Goal: Complete application form

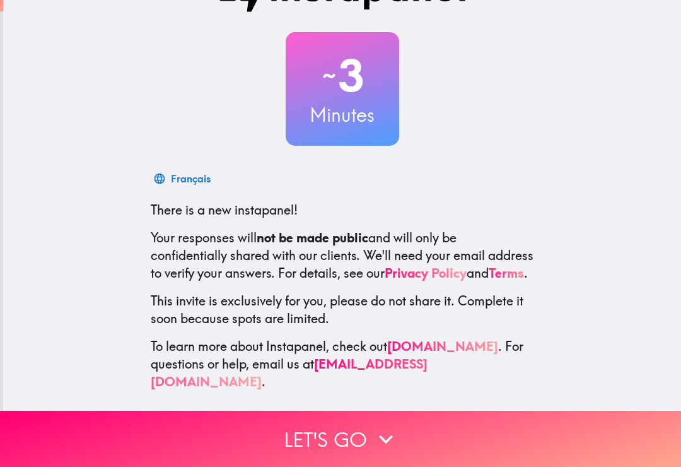
scroll to position [49, 0]
click at [373, 446] on icon "button" at bounding box center [386, 439] width 28 height 28
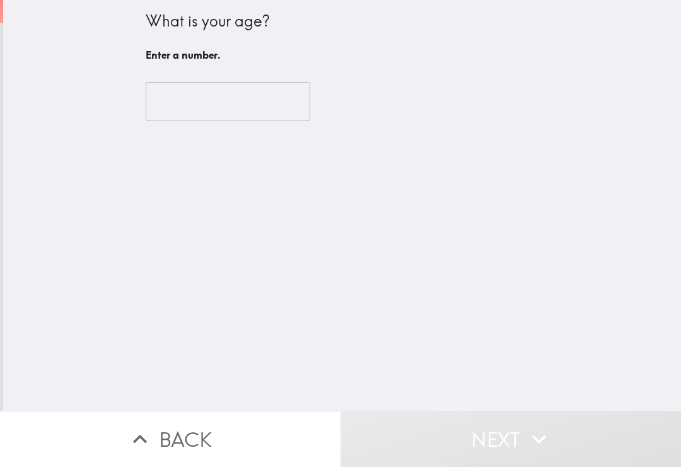
click at [244, 114] on input "number" at bounding box center [228, 101] width 165 height 39
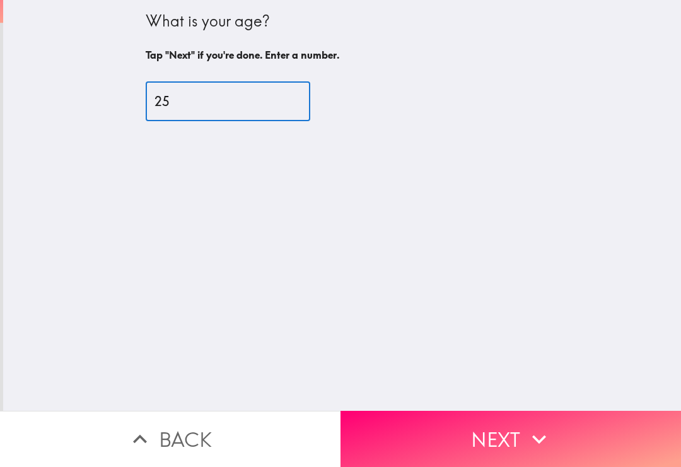
type input "25"
click at [561, 433] on button "Next" at bounding box center [511, 438] width 341 height 56
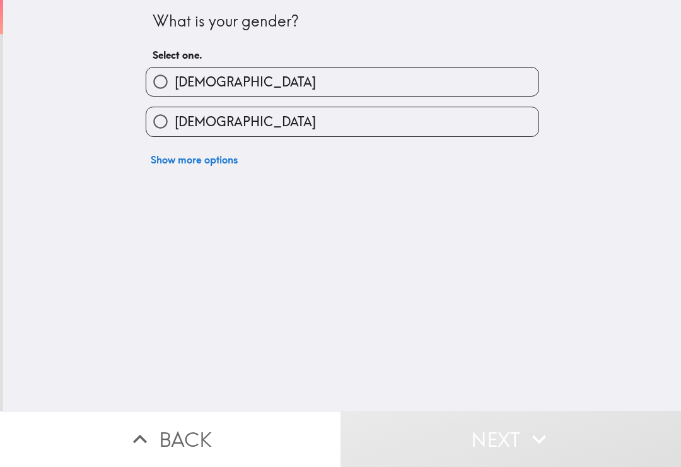
click at [495, 84] on label "[DEMOGRAPHIC_DATA]" at bounding box center [342, 81] width 392 height 28
click at [175, 84] on input "[DEMOGRAPHIC_DATA]" at bounding box center [160, 81] width 28 height 28
radio input "true"
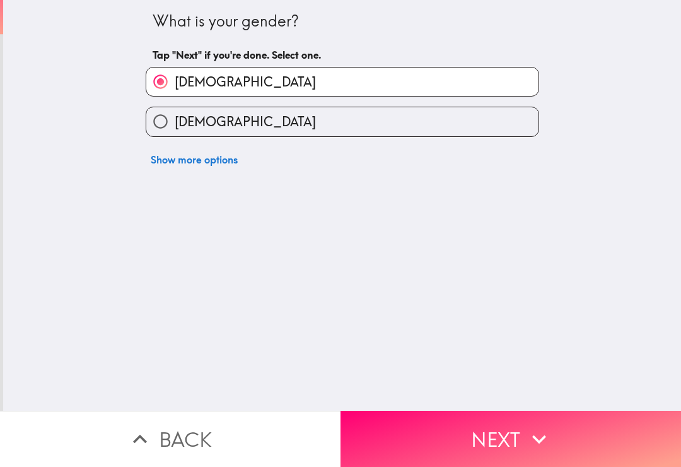
click at [523, 454] on button "Next" at bounding box center [511, 438] width 341 height 56
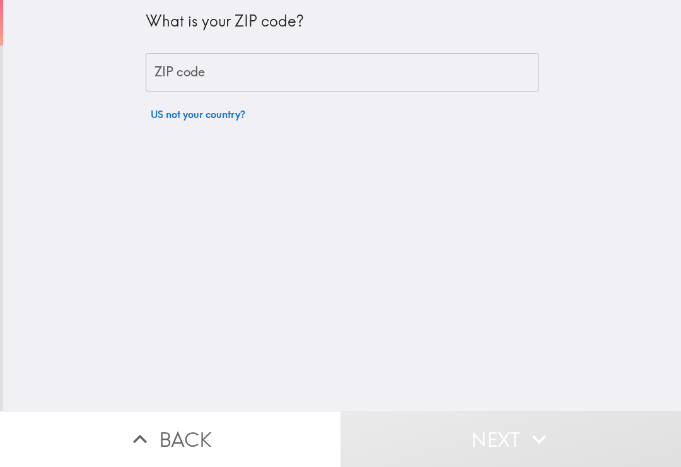
click at [481, 75] on input "ZIP code" at bounding box center [342, 72] width 393 height 39
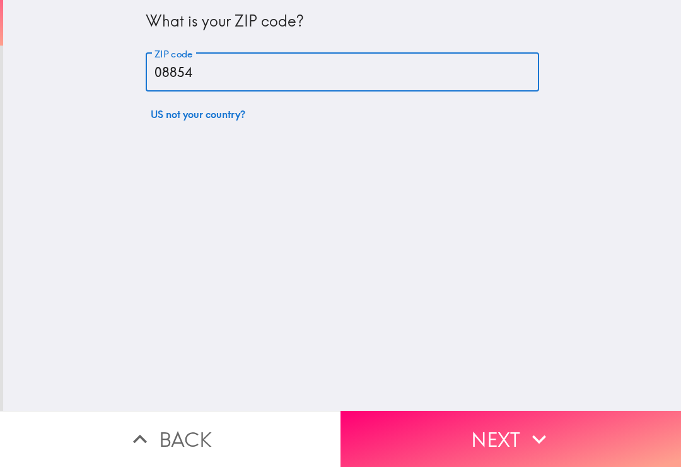
type input "08854"
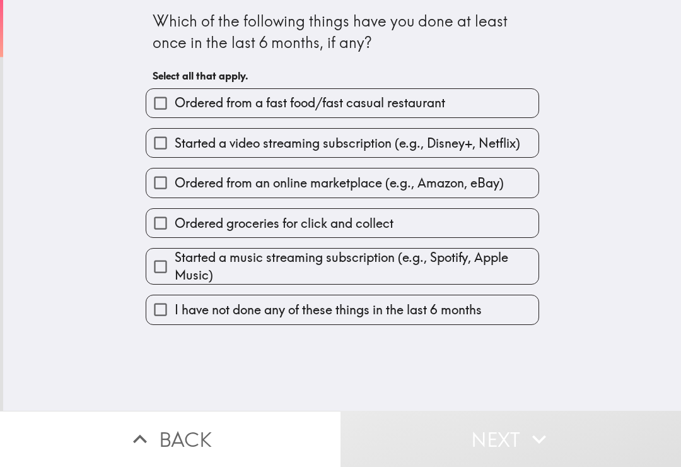
click at [460, 96] on label "Ordered from a fast food/fast casual restaurant" at bounding box center [342, 103] width 392 height 28
click at [175, 96] on input "Ordered from a fast food/fast casual restaurant" at bounding box center [160, 103] width 28 height 28
checkbox input "true"
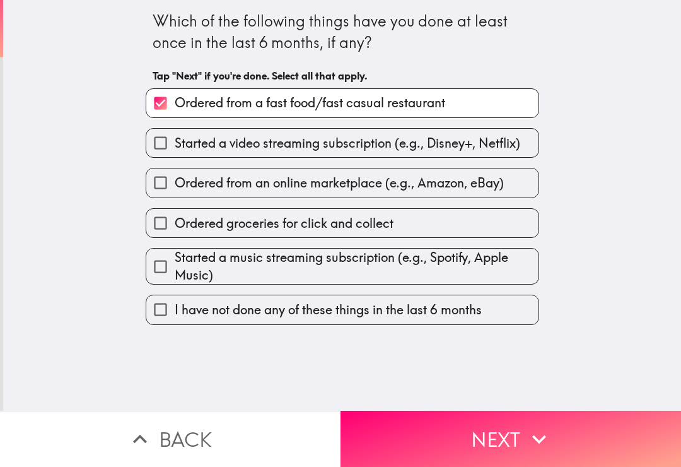
click at [465, 247] on div "Started a music streaming subscription (e.g., Spotify, Apple Music)" at bounding box center [338, 261] width 404 height 47
click at [495, 247] on div "Started a music streaming subscription (e.g., Spotify, Apple Music)" at bounding box center [338, 261] width 404 height 47
click at [487, 255] on span "Started a music streaming subscription (e.g., Spotify, Apple Music)" at bounding box center [357, 265] width 364 height 35
click at [175, 255] on input "Started a music streaming subscription (e.g., Spotify, Apple Music)" at bounding box center [160, 266] width 28 height 28
checkbox input "true"
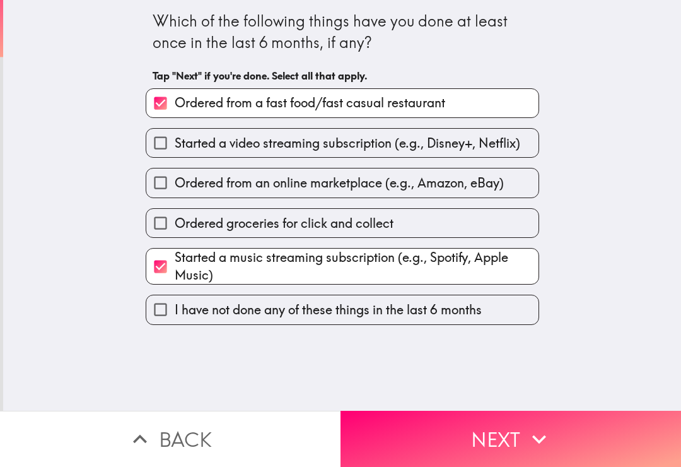
click at [498, 428] on button "Next" at bounding box center [511, 438] width 341 height 56
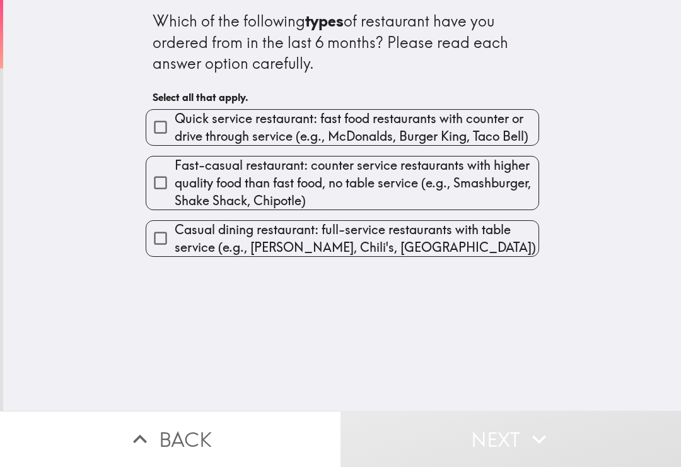
click at [274, 125] on span "Quick service restaurant: fast food restaurants with counter or drive through s…" at bounding box center [357, 127] width 364 height 35
click at [175, 125] on input "Quick service restaurant: fast food restaurants with counter or drive through s…" at bounding box center [160, 127] width 28 height 28
checkbox input "true"
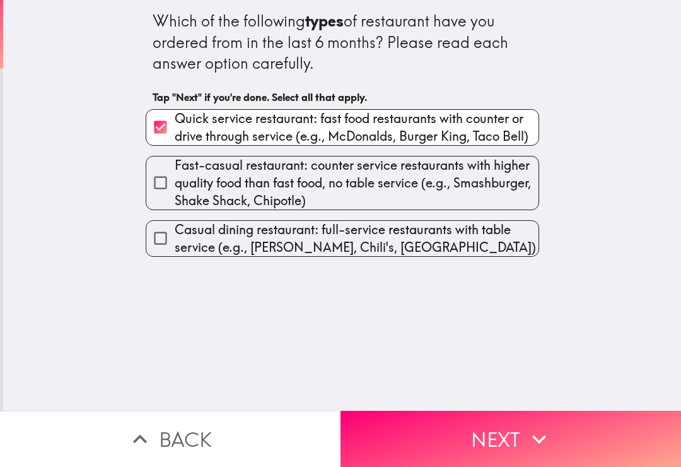
click at [317, 203] on span "Fast-casual restaurant: counter service restaurants with higher quality food th…" at bounding box center [357, 182] width 364 height 53
click at [175, 197] on input "Fast-casual restaurant: counter service restaurants with higher quality food th…" at bounding box center [160, 182] width 28 height 28
checkbox input "true"
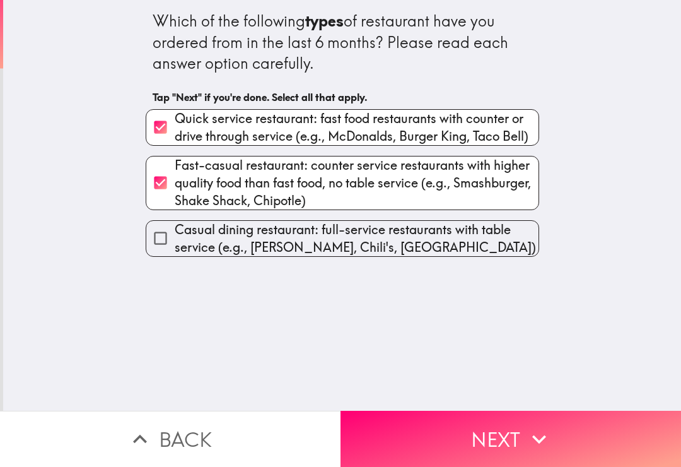
click at [428, 445] on button "Next" at bounding box center [511, 438] width 341 height 56
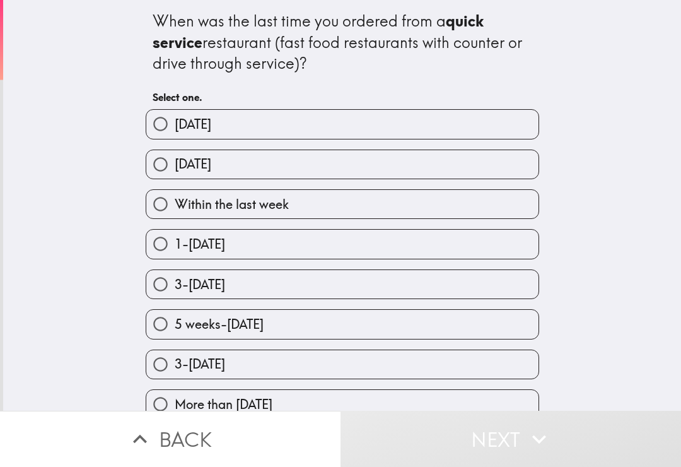
click at [305, 161] on label "[DATE]" at bounding box center [342, 164] width 392 height 28
click at [175, 161] on input "[DATE]" at bounding box center [160, 164] width 28 height 28
radio input "true"
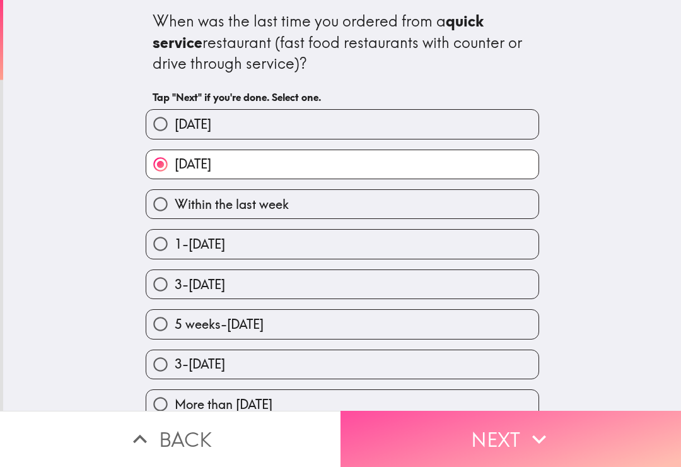
click at [469, 427] on button "Next" at bounding box center [511, 438] width 341 height 56
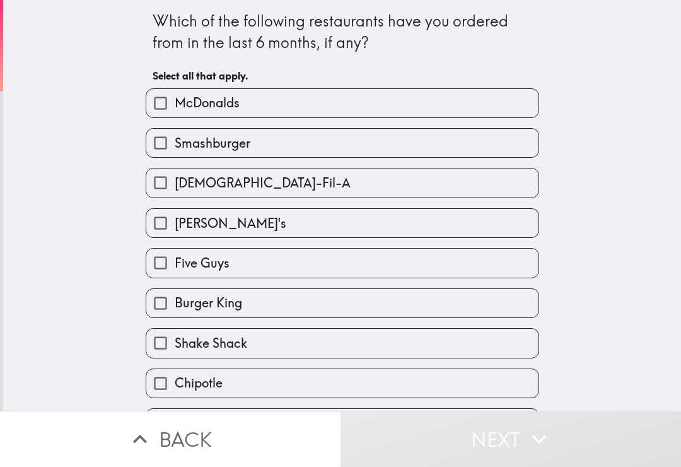
click at [347, 93] on label "McDonalds" at bounding box center [342, 103] width 392 height 28
click at [175, 93] on input "McDonalds" at bounding box center [160, 103] width 28 height 28
checkbox input "true"
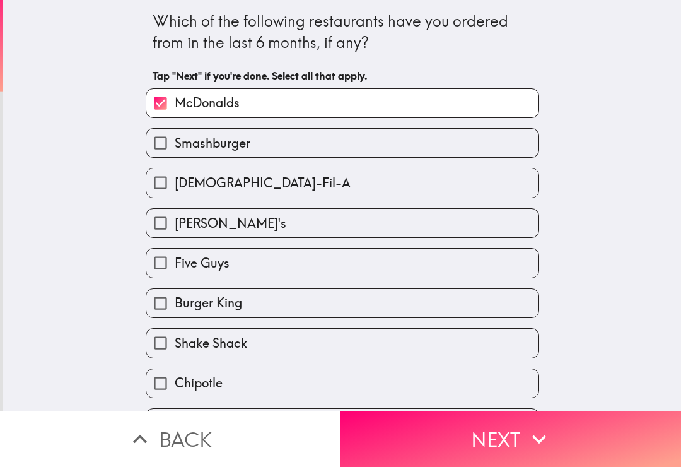
click at [323, 154] on label "Smashburger" at bounding box center [342, 143] width 392 height 28
click at [175, 154] on input "Smashburger" at bounding box center [160, 143] width 28 height 28
checkbox input "true"
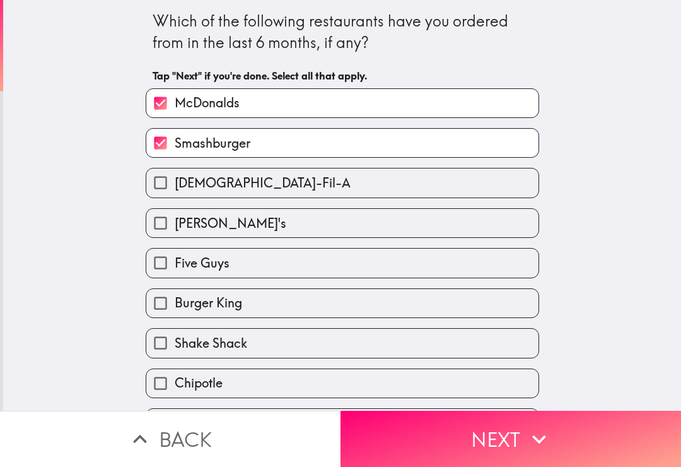
click at [313, 195] on label "[DEMOGRAPHIC_DATA]-Fil-A" at bounding box center [342, 182] width 392 height 28
click at [175, 195] on input "[DEMOGRAPHIC_DATA]-Fil-A" at bounding box center [160, 182] width 28 height 28
checkbox input "true"
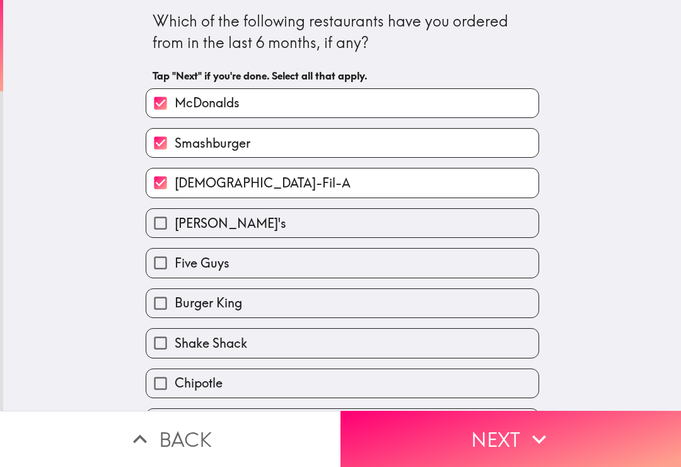
click at [306, 246] on div "Five Guys" at bounding box center [338, 258] width 404 height 40
click at [314, 228] on label "[PERSON_NAME]'s" at bounding box center [342, 223] width 392 height 28
click at [175, 228] on input "[PERSON_NAME]'s" at bounding box center [160, 223] width 28 height 28
checkbox input "true"
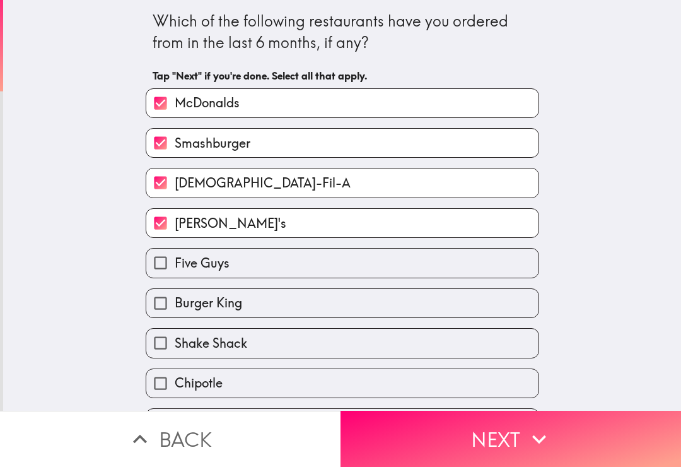
click at [286, 301] on label "Burger King" at bounding box center [342, 303] width 392 height 28
click at [175, 301] on input "Burger King" at bounding box center [160, 303] width 28 height 28
checkbox input "true"
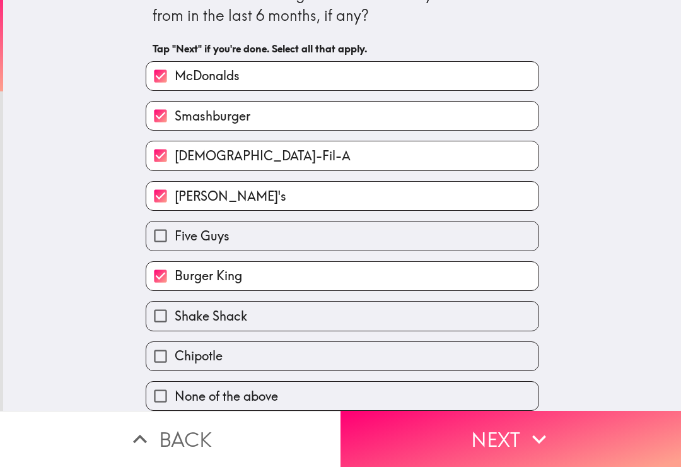
scroll to position [32, 0]
click at [303, 349] on label "Chipotle" at bounding box center [342, 356] width 392 height 28
click at [175, 349] on input "Chipotle" at bounding box center [160, 356] width 28 height 28
checkbox input "true"
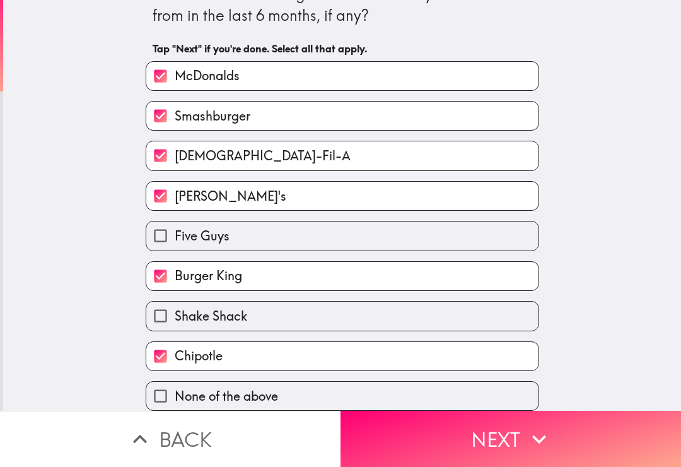
click at [390, 425] on button "Next" at bounding box center [511, 438] width 341 height 56
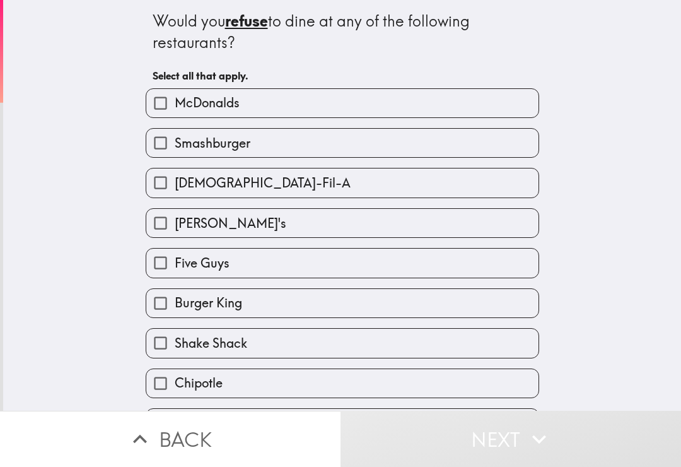
click at [279, 255] on label "Five Guys" at bounding box center [342, 262] width 392 height 28
click at [175, 255] on input "Five Guys" at bounding box center [160, 262] width 28 height 28
checkbox input "true"
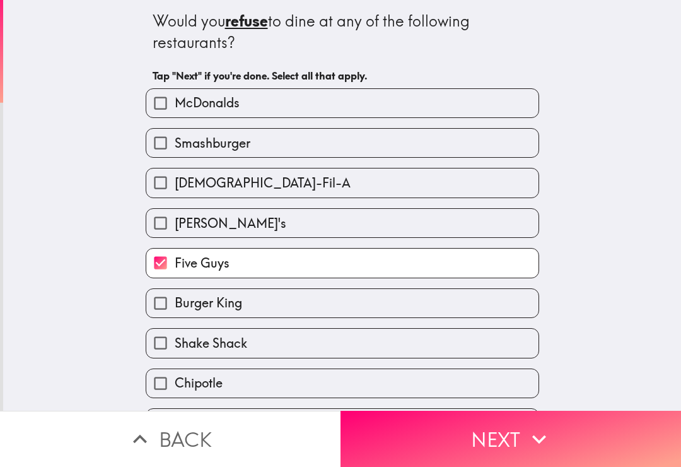
click at [428, 436] on button "Next" at bounding box center [511, 438] width 341 height 56
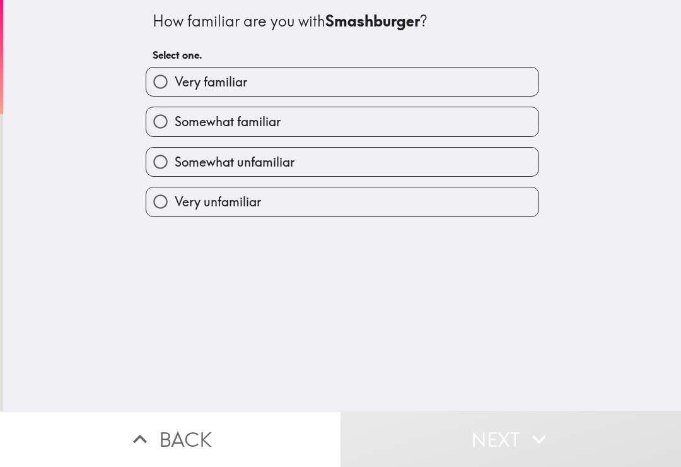
click at [352, 88] on label "Very familiar" at bounding box center [342, 81] width 392 height 28
click at [175, 88] on input "Very familiar" at bounding box center [160, 81] width 28 height 28
radio input "true"
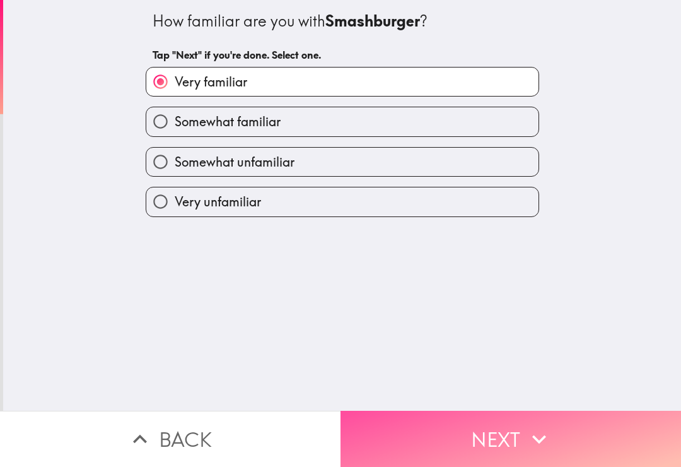
click at [429, 449] on button "Next" at bounding box center [511, 438] width 341 height 56
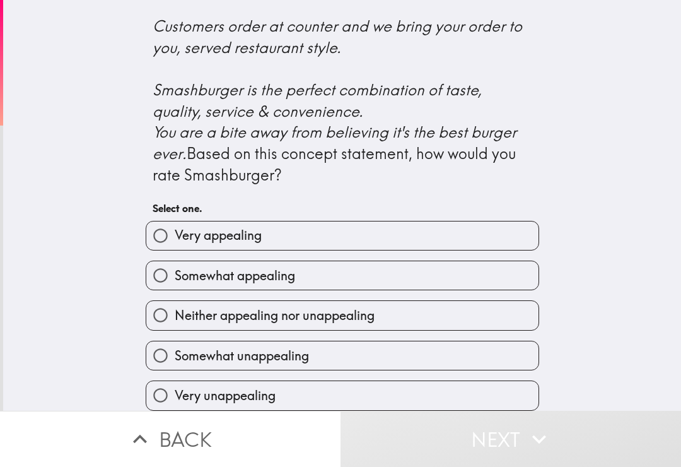
scroll to position [515, 0]
click at [370, 262] on label "Somewhat appealing" at bounding box center [342, 275] width 392 height 28
click at [175, 262] on input "Somewhat appealing" at bounding box center [160, 275] width 28 height 28
radio input "true"
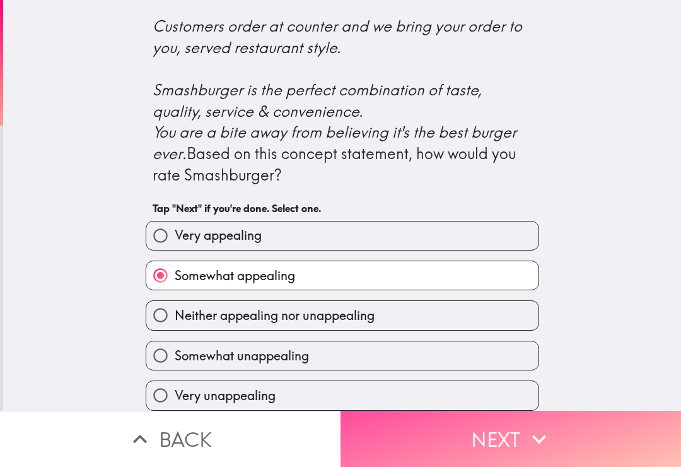
click at [407, 441] on button "Next" at bounding box center [511, 438] width 341 height 56
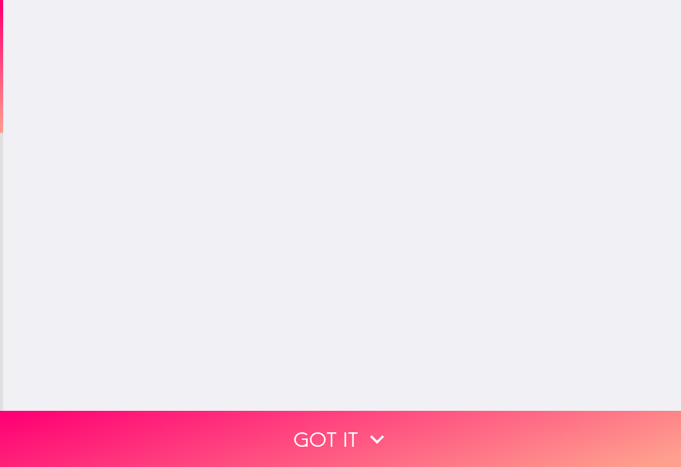
scroll to position [0, 0]
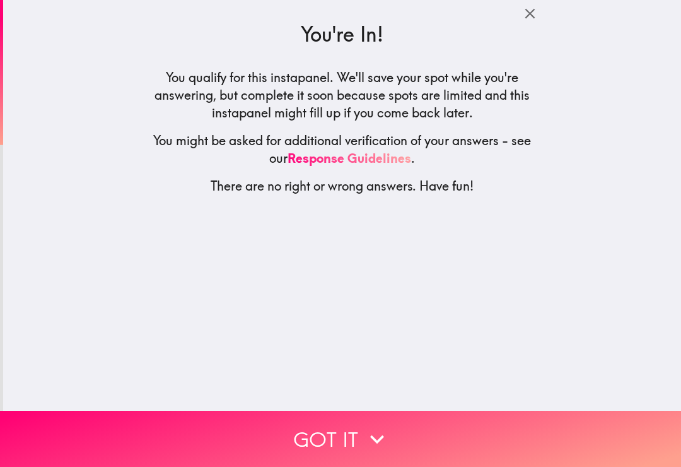
click at [189, 438] on button "Got it" at bounding box center [340, 438] width 681 height 56
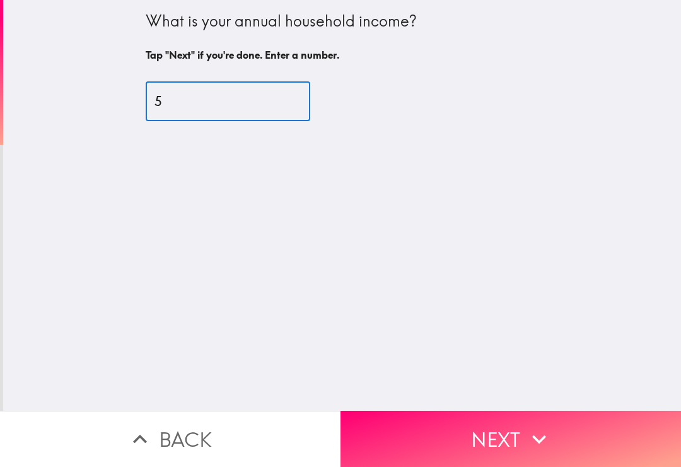
type input "54"
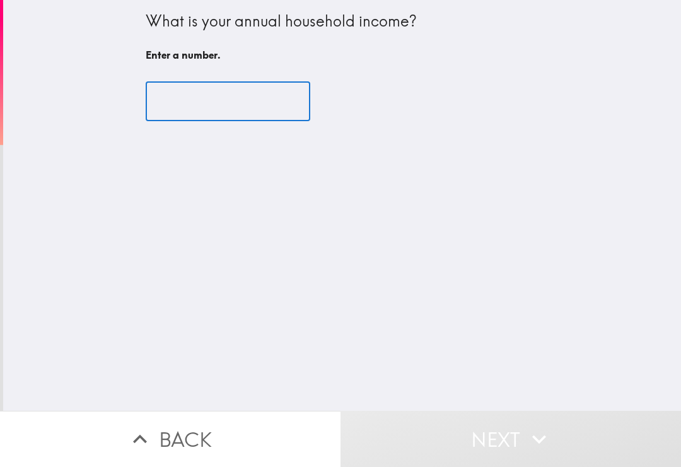
click at [253, 105] on input "number" at bounding box center [228, 101] width 165 height 39
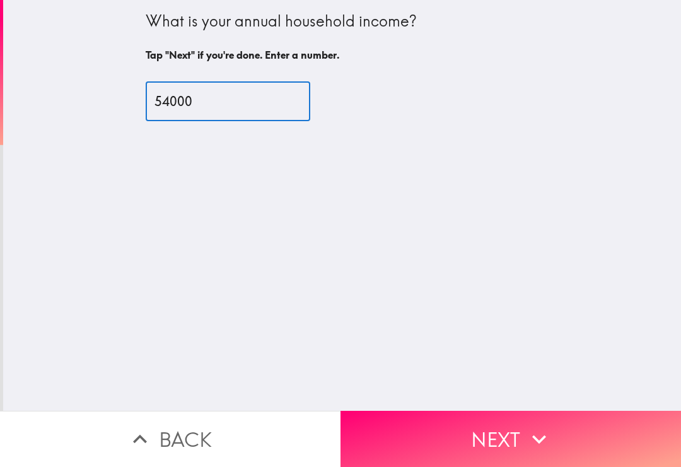
type input "54000"
click at [610, 433] on button "Next" at bounding box center [511, 438] width 341 height 56
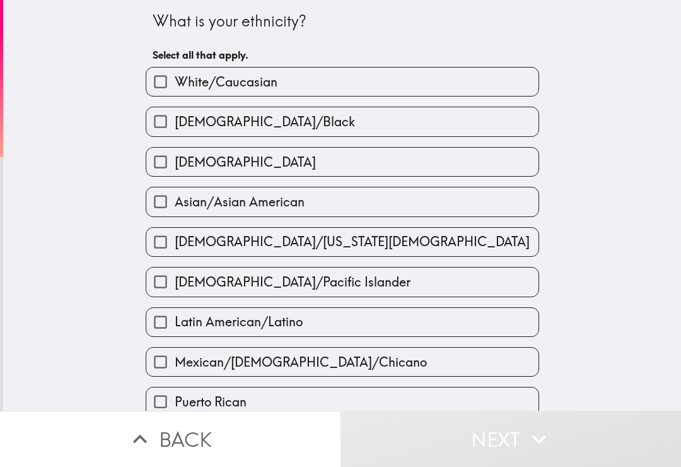
click at [421, 76] on label "White/Caucasian" at bounding box center [342, 81] width 392 height 28
click at [175, 76] on input "White/Caucasian" at bounding box center [160, 81] width 28 height 28
checkbox input "true"
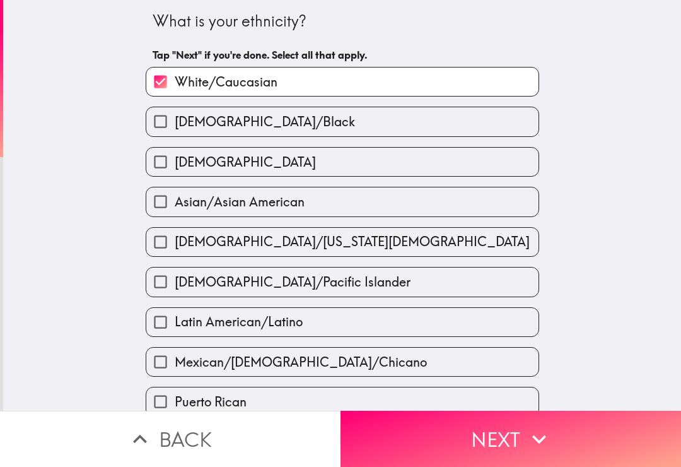
click at [640, 439] on button "Next" at bounding box center [511, 438] width 341 height 56
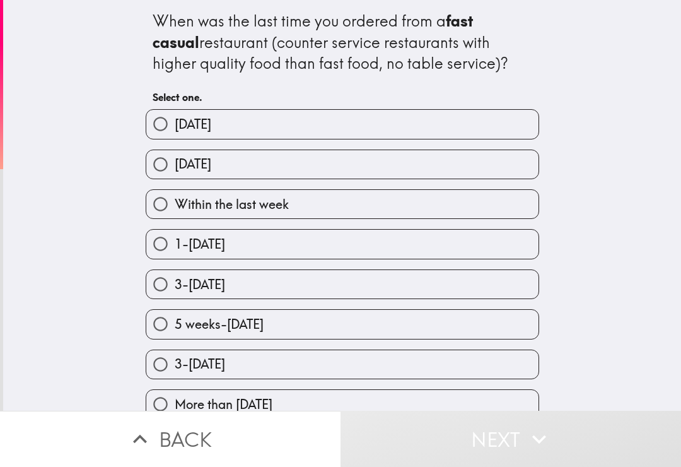
click at [472, 120] on label "[DATE]" at bounding box center [342, 124] width 392 height 28
click at [175, 120] on input "[DATE]" at bounding box center [160, 124] width 28 height 28
radio input "true"
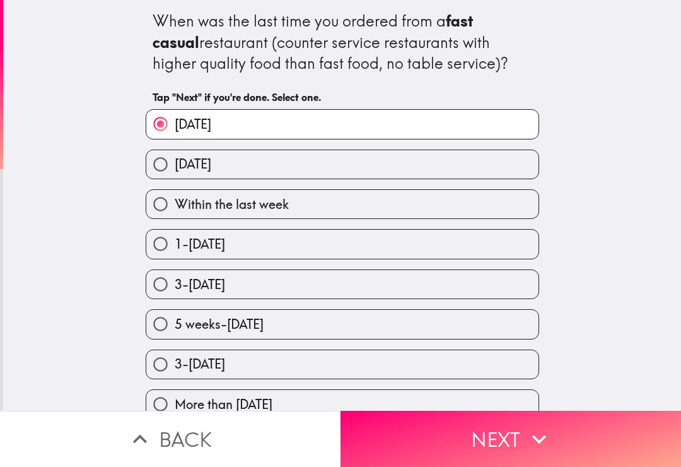
click at [489, 430] on button "Next" at bounding box center [511, 438] width 341 height 56
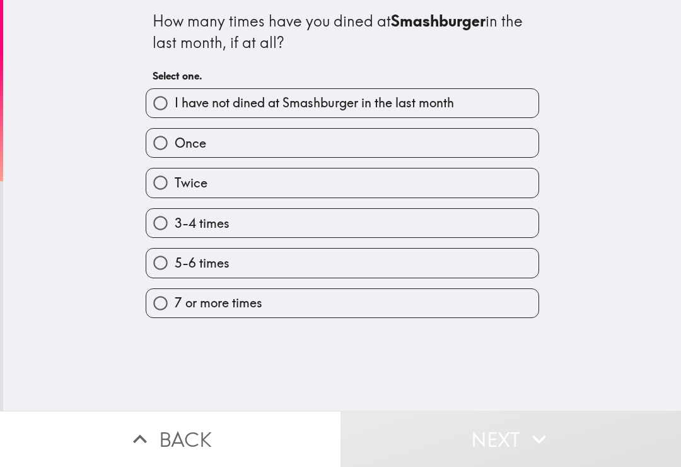
click at [344, 226] on label "3-4 times" at bounding box center [342, 223] width 392 height 28
click at [175, 226] on input "3-4 times" at bounding box center [160, 223] width 28 height 28
radio input "true"
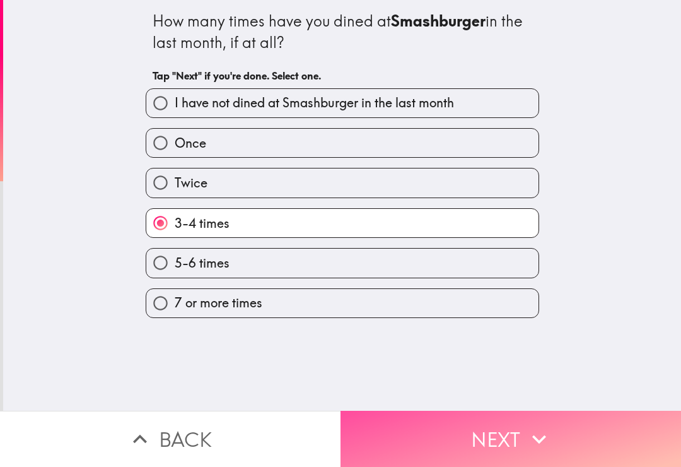
click at [485, 433] on button "Next" at bounding box center [511, 438] width 341 height 56
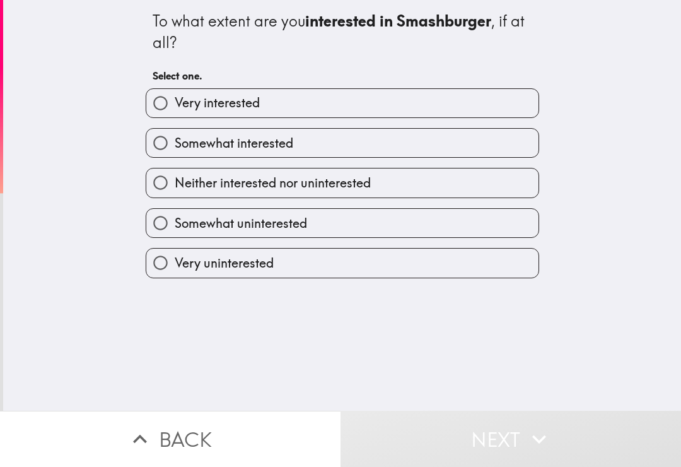
click at [380, 156] on label "Somewhat interested" at bounding box center [342, 143] width 392 height 28
click at [175, 156] on input "Somewhat interested" at bounding box center [160, 143] width 28 height 28
radio input "true"
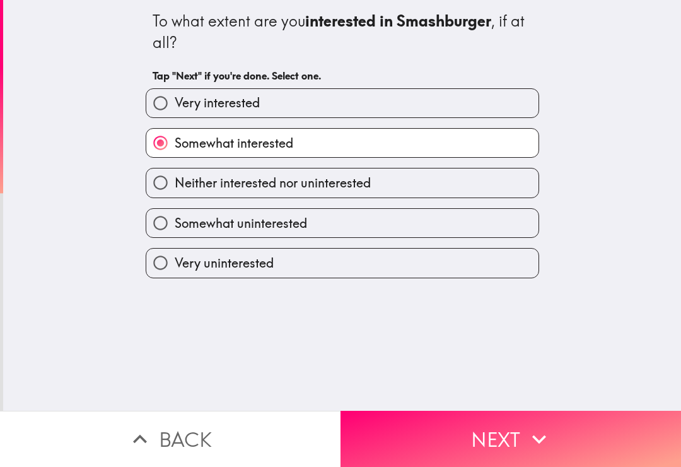
click at [393, 140] on label "Somewhat interested" at bounding box center [342, 143] width 392 height 28
click at [175, 140] on input "Somewhat interested" at bounding box center [160, 143] width 28 height 28
click at [424, 427] on button "Next" at bounding box center [511, 438] width 341 height 56
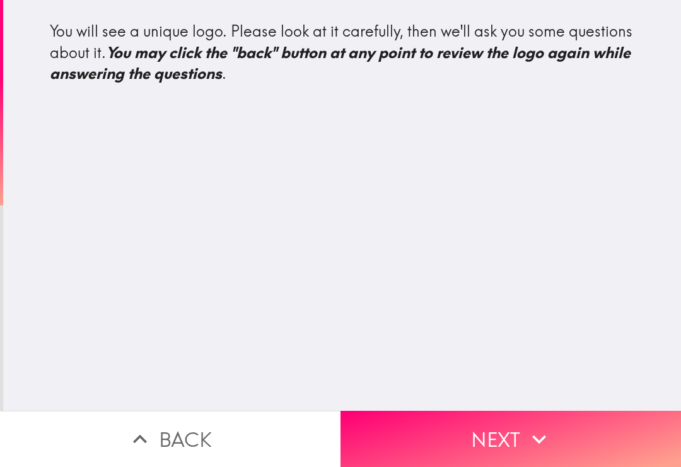
click at [440, 437] on button "Next" at bounding box center [511, 438] width 341 height 56
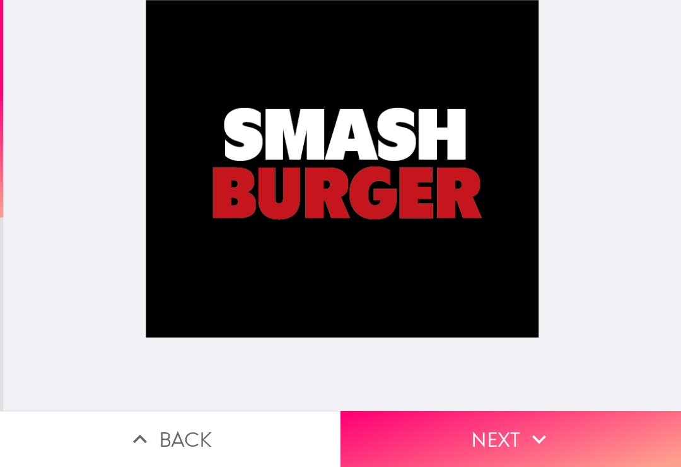
click at [521, 451] on button "Next" at bounding box center [511, 438] width 341 height 56
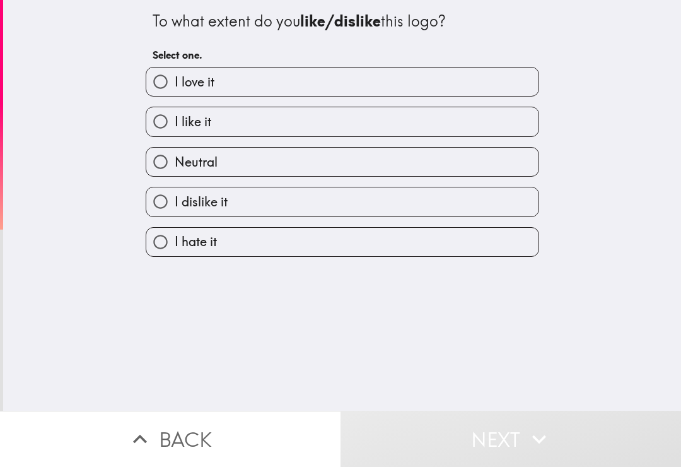
click at [276, 125] on label "I like it" at bounding box center [342, 121] width 392 height 28
click at [175, 125] on input "I like it" at bounding box center [160, 121] width 28 height 28
radio input "true"
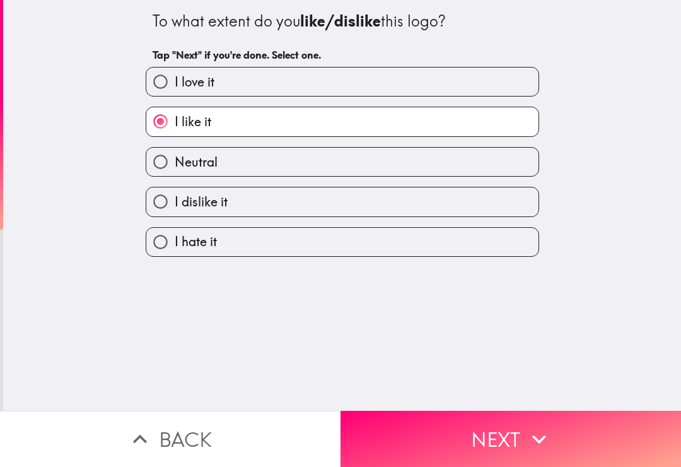
click at [268, 156] on label "Neutral" at bounding box center [342, 162] width 392 height 28
click at [175, 156] on input "Neutral" at bounding box center [160, 162] width 28 height 28
radio input "true"
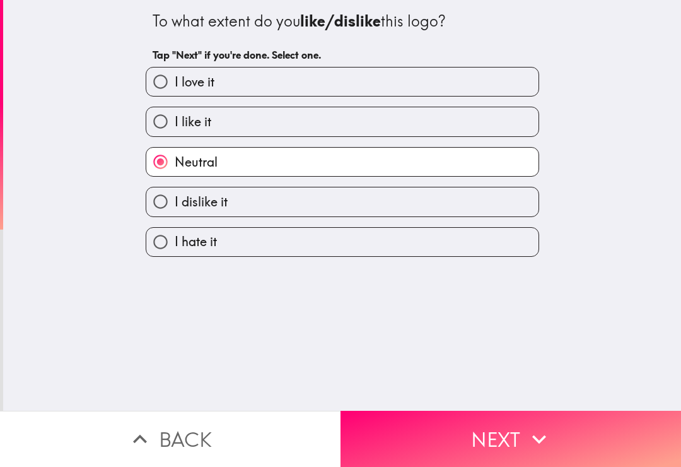
click at [433, 434] on button "Next" at bounding box center [511, 438] width 341 height 56
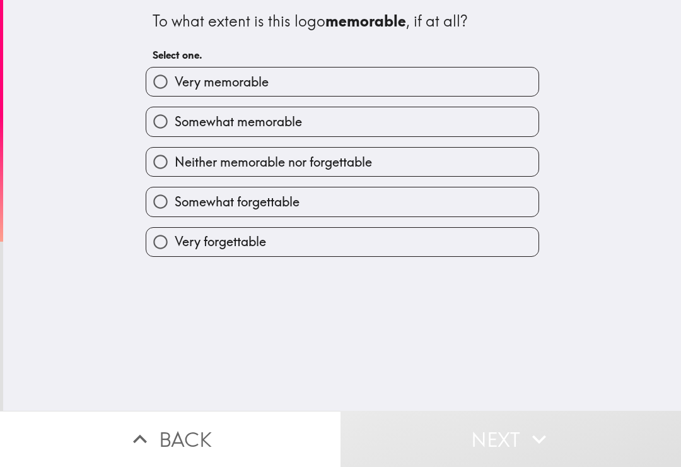
click at [302, 123] on span "Somewhat memorable" at bounding box center [238, 122] width 127 height 18
click at [175, 123] on input "Somewhat memorable" at bounding box center [160, 121] width 28 height 28
radio input "true"
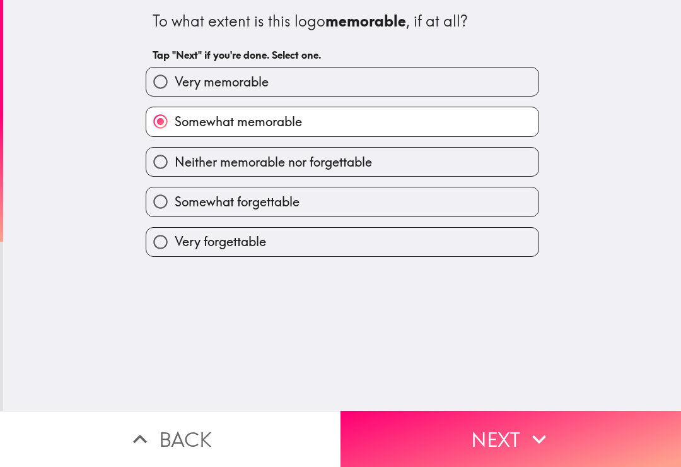
click at [405, 419] on button "Next" at bounding box center [511, 438] width 341 height 56
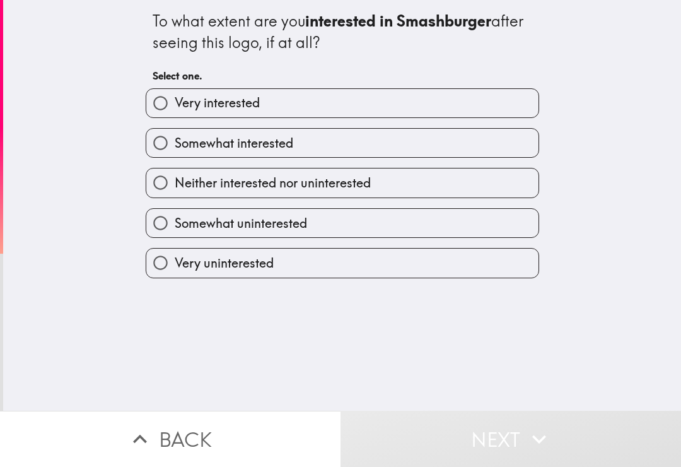
click at [361, 148] on label "Somewhat interested" at bounding box center [342, 143] width 392 height 28
click at [175, 148] on input "Somewhat interested" at bounding box center [160, 143] width 28 height 28
radio input "true"
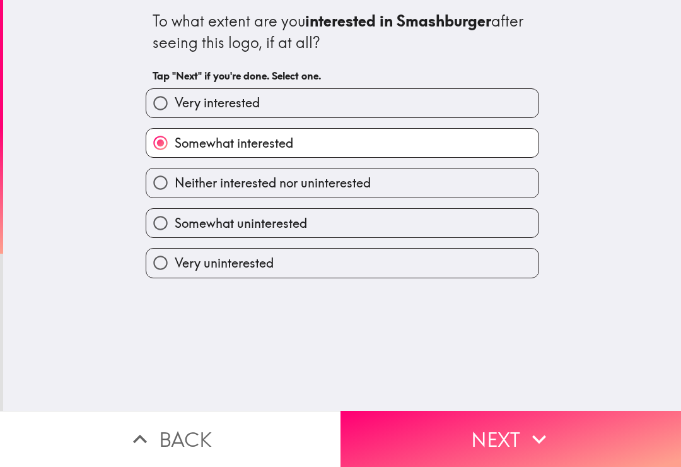
click at [407, 453] on button "Next" at bounding box center [511, 438] width 341 height 56
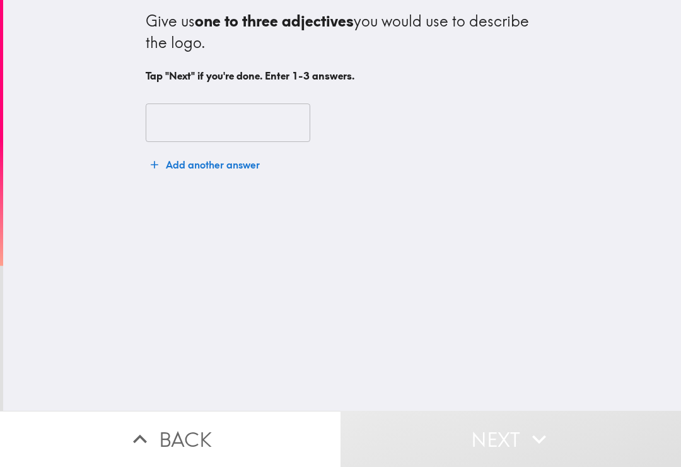
click at [324, 115] on div "​" at bounding box center [342, 122] width 393 height 39
click at [275, 107] on input "text" at bounding box center [228, 122] width 165 height 39
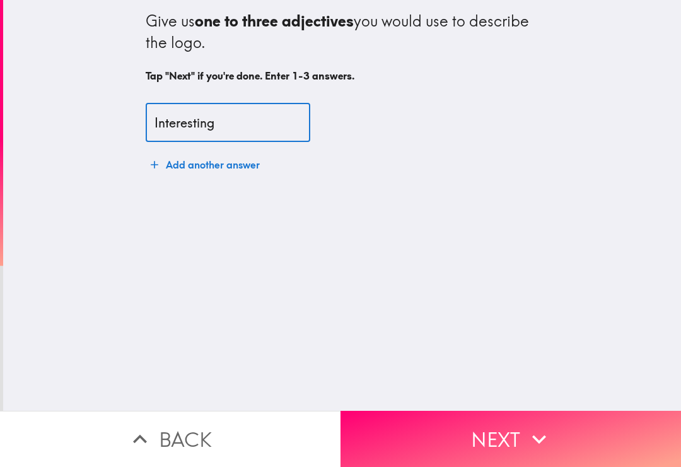
type input "Interesting"
click at [429, 446] on button "Next" at bounding box center [511, 438] width 341 height 56
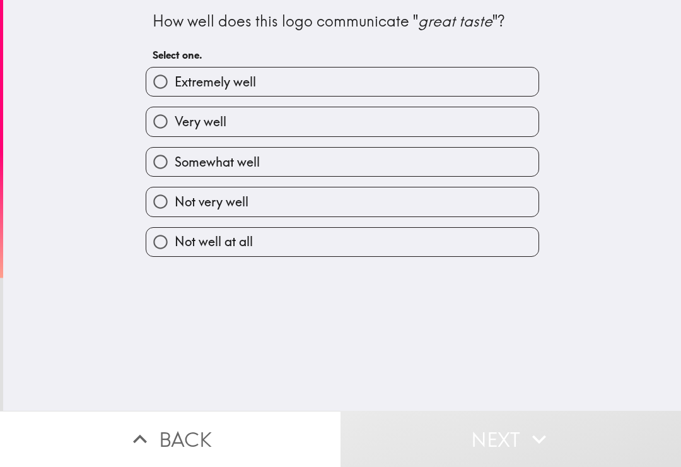
click at [289, 136] on label "Very well" at bounding box center [342, 121] width 392 height 28
click at [175, 136] on input "Very well" at bounding box center [160, 121] width 28 height 28
radio input "true"
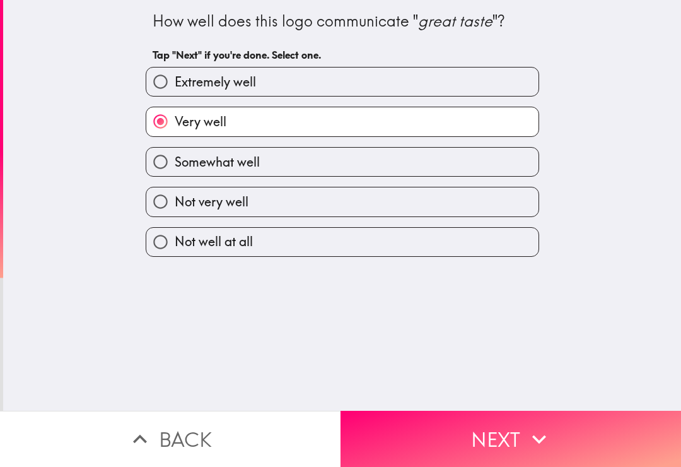
click at [314, 153] on label "Somewhat well" at bounding box center [342, 162] width 392 height 28
click at [175, 153] on input "Somewhat well" at bounding box center [160, 162] width 28 height 28
radio input "true"
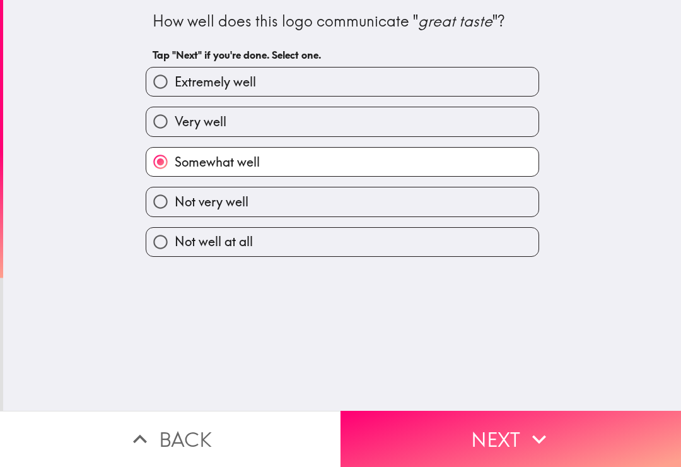
click at [465, 438] on button "Next" at bounding box center [511, 438] width 341 height 56
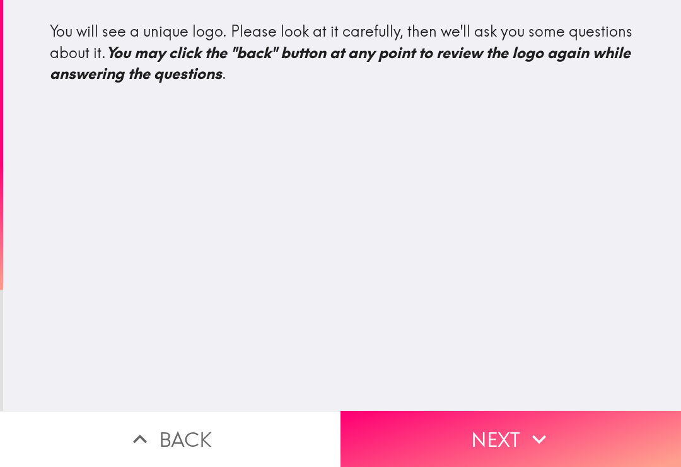
click at [572, 456] on button "Next" at bounding box center [511, 438] width 341 height 56
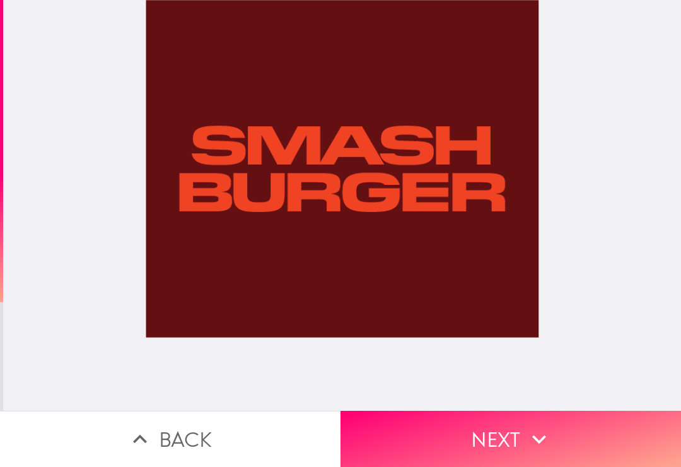
click at [642, 437] on button "Next" at bounding box center [511, 438] width 341 height 56
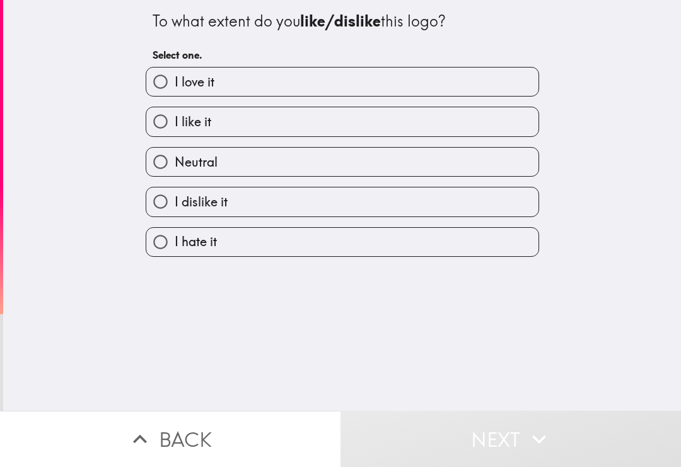
click at [292, 200] on label "I dislike it" at bounding box center [342, 201] width 392 height 28
click at [175, 200] on input "I dislike it" at bounding box center [160, 201] width 28 height 28
radio input "true"
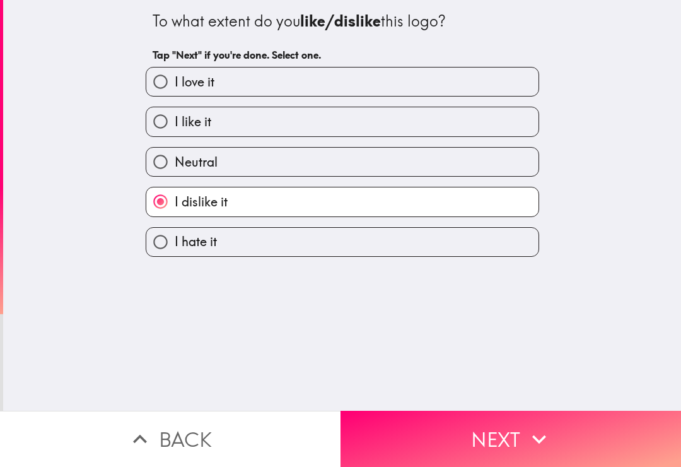
click at [486, 256] on label "I hate it" at bounding box center [342, 242] width 392 height 28
click at [175, 256] on input "I hate it" at bounding box center [160, 242] width 28 height 28
radio input "true"
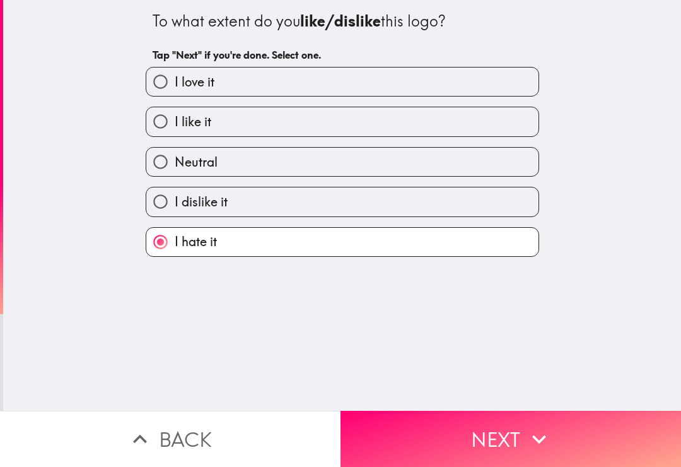
click at [471, 395] on div "To what extent do you like/dislike this logo? Tap "Next" if you're done. Select…" at bounding box center [342, 205] width 678 height 410
click at [540, 445] on icon "button" at bounding box center [539, 439] width 28 height 28
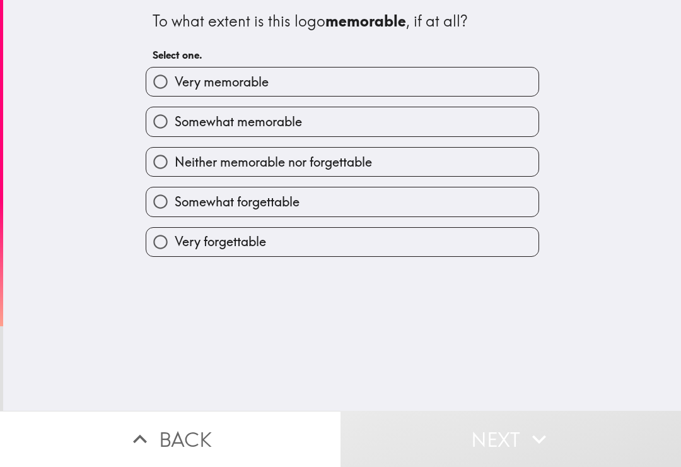
click at [390, 118] on label "Somewhat memorable" at bounding box center [342, 121] width 392 height 28
click at [175, 118] on input "Somewhat memorable" at bounding box center [160, 121] width 28 height 28
radio input "true"
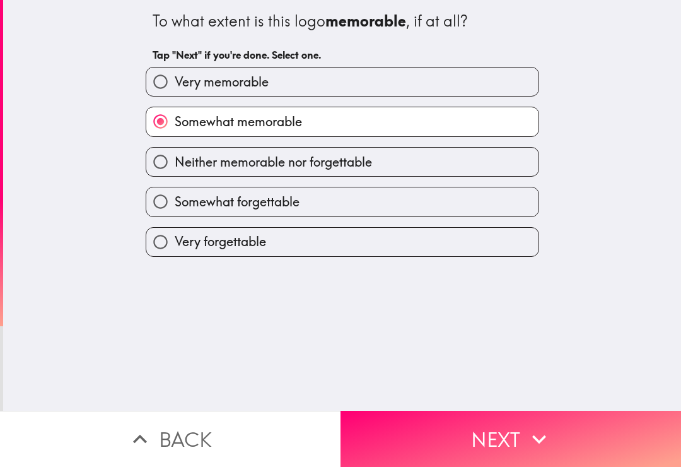
click at [487, 448] on button "Next" at bounding box center [511, 438] width 341 height 56
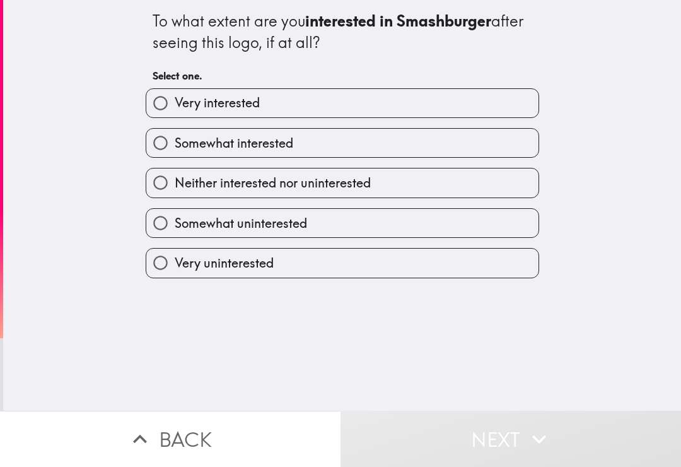
click at [328, 222] on label "Somewhat uninterested" at bounding box center [342, 223] width 392 height 28
click at [175, 222] on input "Somewhat uninterested" at bounding box center [160, 223] width 28 height 28
radio input "true"
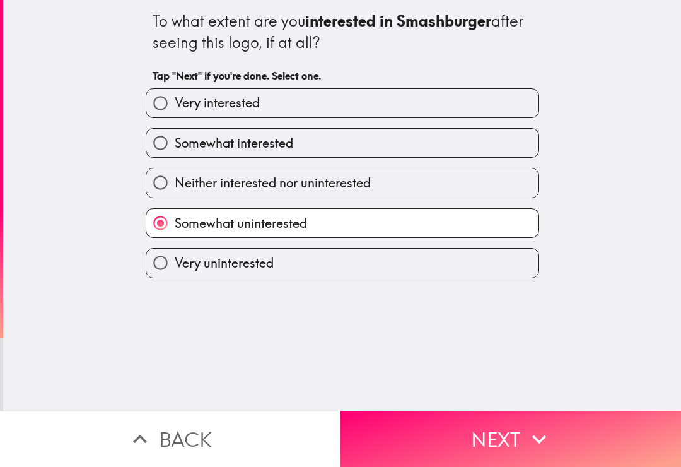
click at [429, 463] on button "Next" at bounding box center [511, 438] width 341 height 56
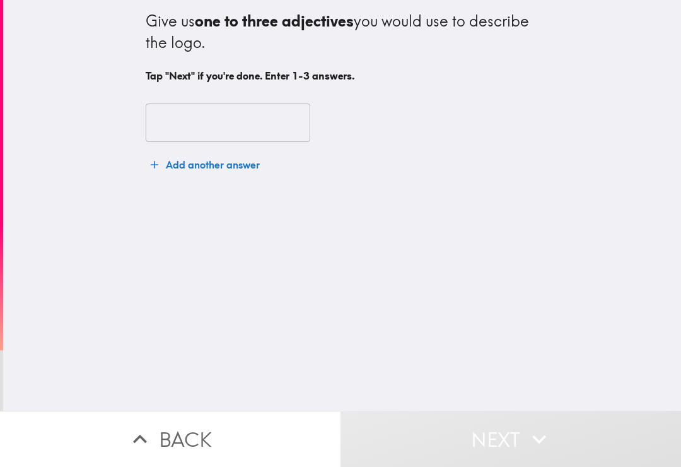
click at [267, 134] on input "text" at bounding box center [228, 122] width 165 height 39
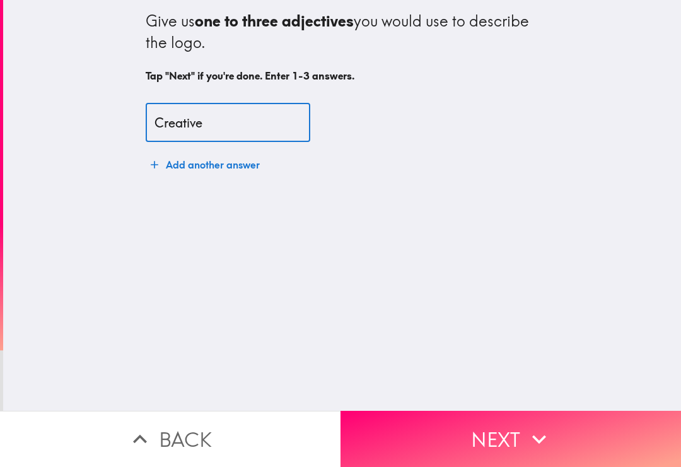
click at [235, 125] on input "Creative" at bounding box center [228, 122] width 165 height 39
click at [234, 125] on input "Creative" at bounding box center [228, 122] width 165 height 39
type input "Creative ugly color"
click at [466, 463] on button "Next" at bounding box center [511, 438] width 341 height 56
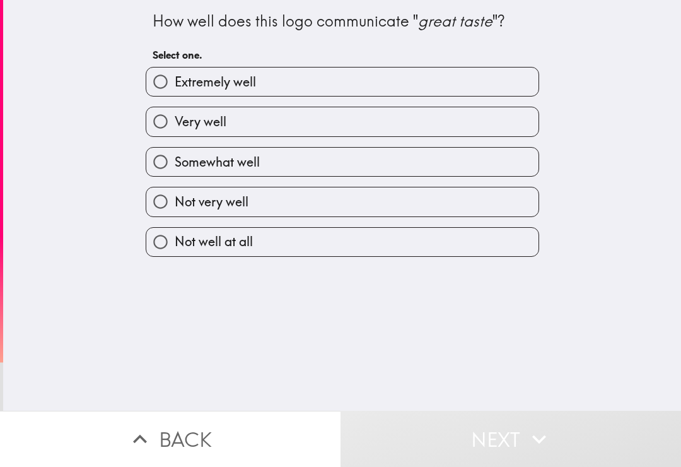
click at [453, 190] on label "Not very well" at bounding box center [342, 201] width 392 height 28
click at [175, 190] on input "Not very well" at bounding box center [160, 201] width 28 height 28
radio input "true"
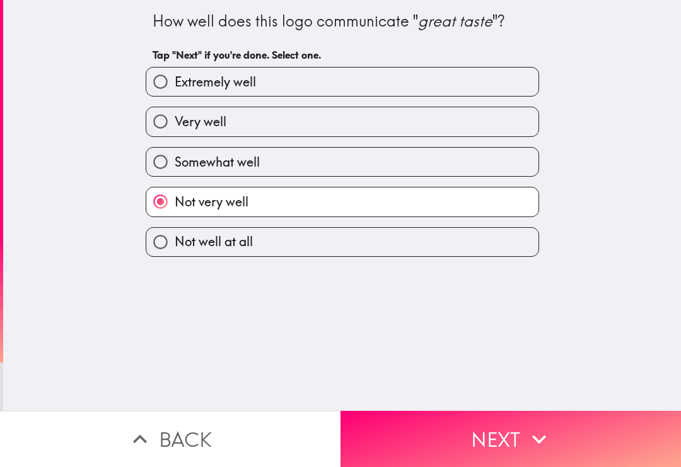
click at [518, 434] on button "Next" at bounding box center [511, 438] width 341 height 56
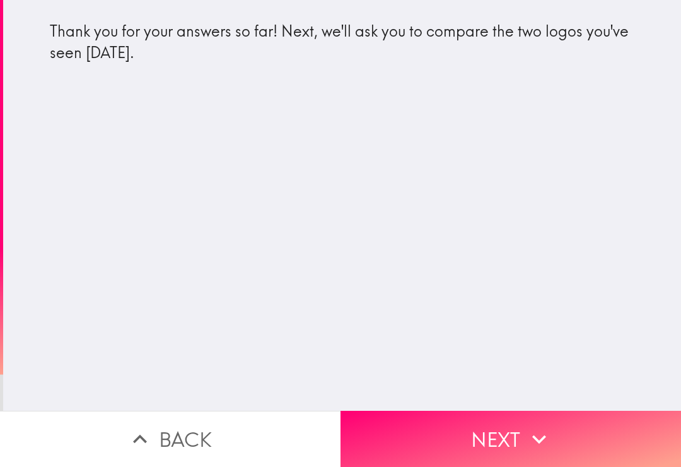
click at [399, 462] on button "Next" at bounding box center [511, 438] width 341 height 56
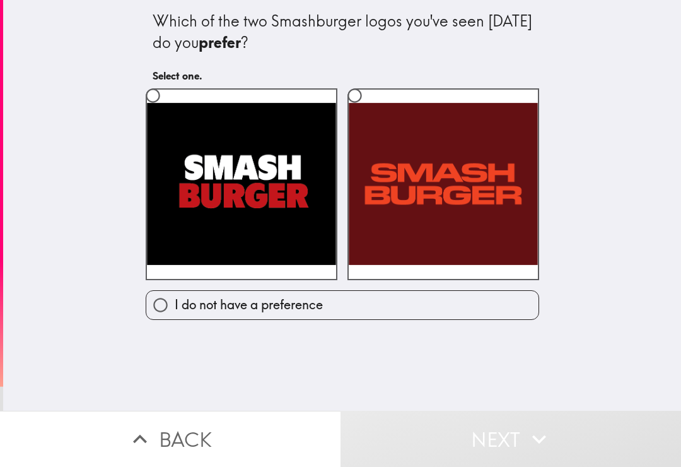
click at [314, 191] on label at bounding box center [242, 184] width 192 height 192
click at [167, 110] on input "radio" at bounding box center [153, 95] width 28 height 28
radio input "true"
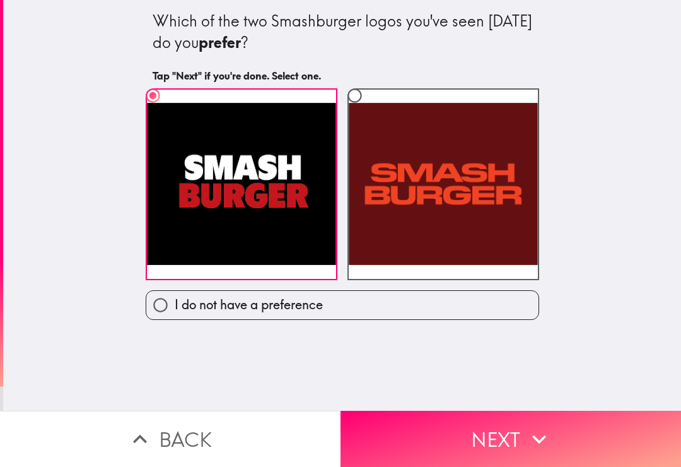
click at [437, 435] on button "Next" at bounding box center [511, 438] width 341 height 56
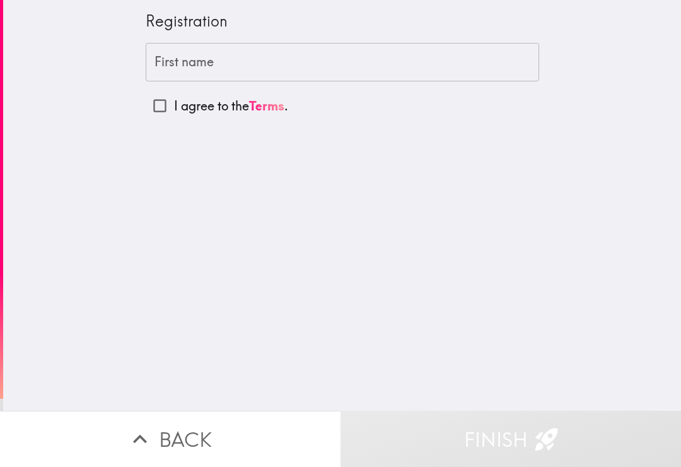
click at [315, 50] on input "First name" at bounding box center [342, 62] width 393 height 39
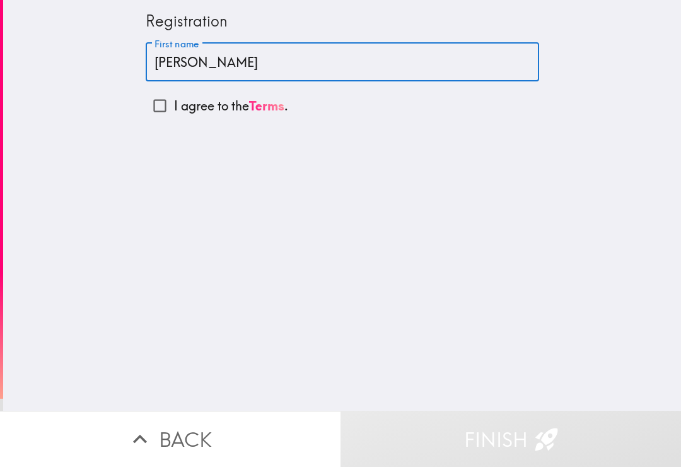
type input "[PERSON_NAME]"
click at [168, 92] on input "I agree to the Terms ." at bounding box center [160, 105] width 28 height 28
checkbox input "true"
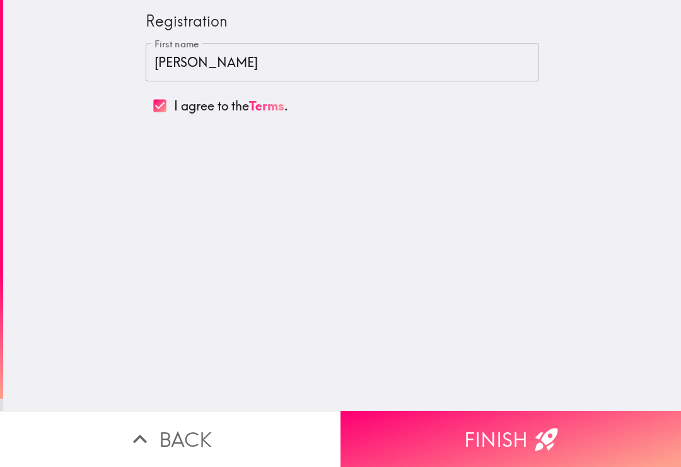
click at [491, 461] on button "Finish" at bounding box center [511, 438] width 341 height 56
